Goal: Information Seeking & Learning: Learn about a topic

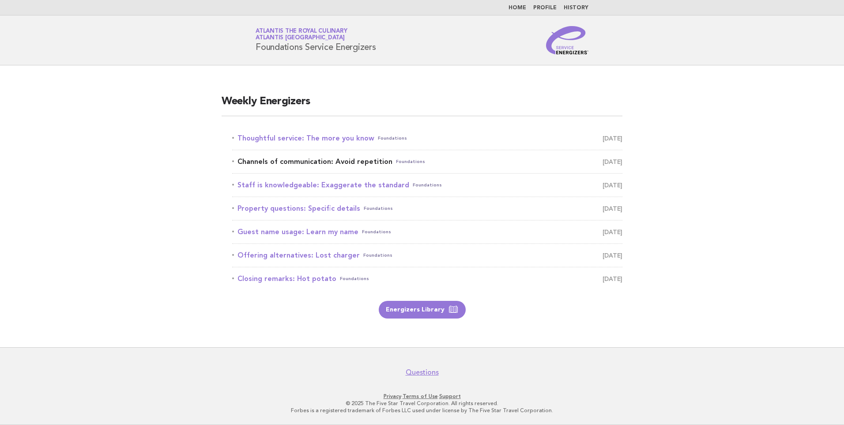
click at [343, 161] on link "Channels of communication: Avoid repetition Foundations [DATE]" at bounding box center [427, 161] width 390 height 12
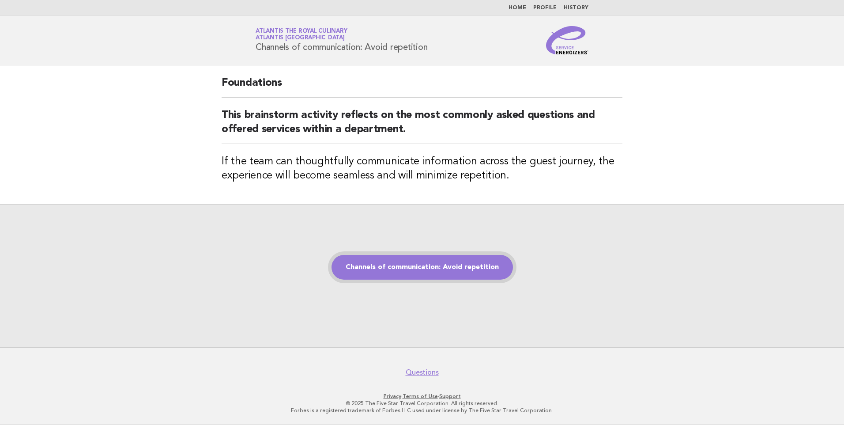
click at [419, 264] on link "Channels of communication: Avoid repetition" at bounding box center [422, 267] width 181 height 25
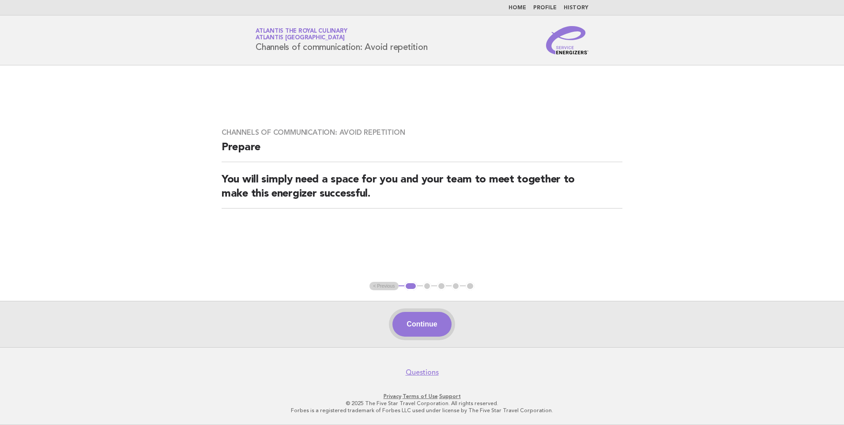
click at [423, 321] on button "Continue" at bounding box center [422, 324] width 59 height 25
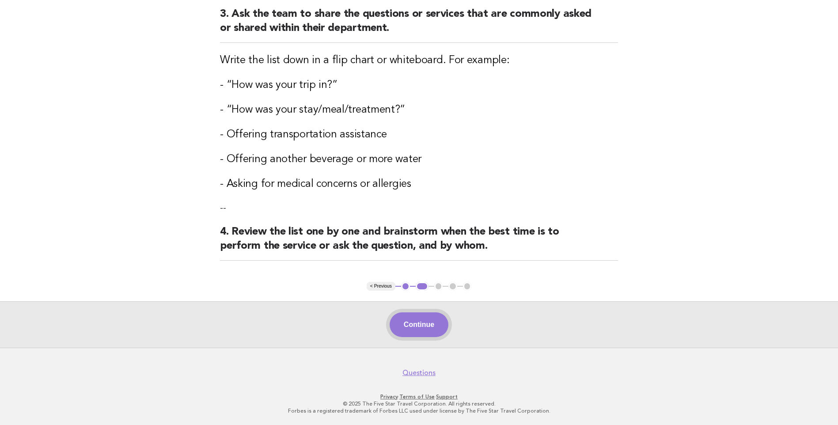
click at [416, 324] on button "Continue" at bounding box center [418, 324] width 59 height 25
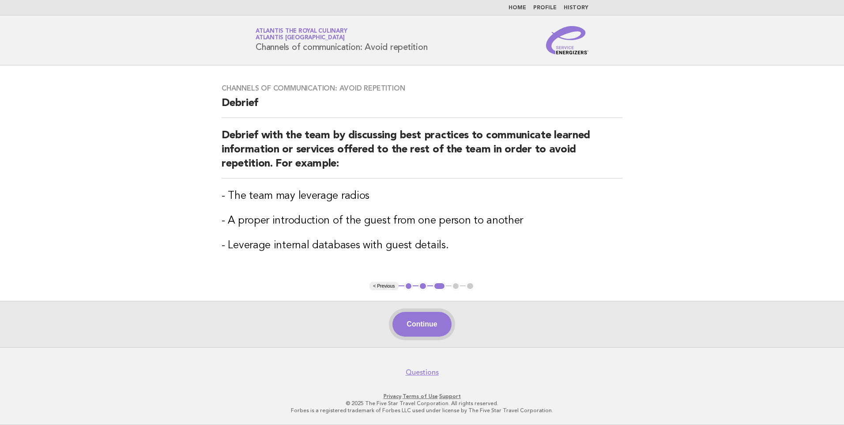
click at [423, 325] on button "Continue" at bounding box center [422, 324] width 59 height 25
